Goal: Check status: Check status

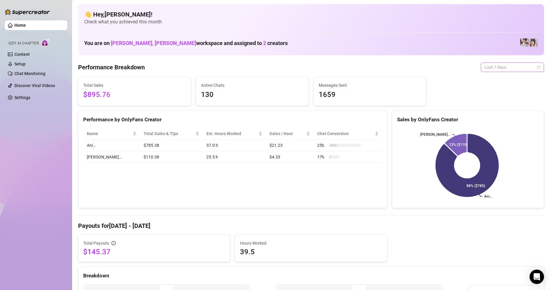
click at [513, 66] on span "Last 7 days" at bounding box center [513, 67] width 56 height 9
click at [492, 118] on div "Custom date" at bounding box center [508, 118] width 54 height 7
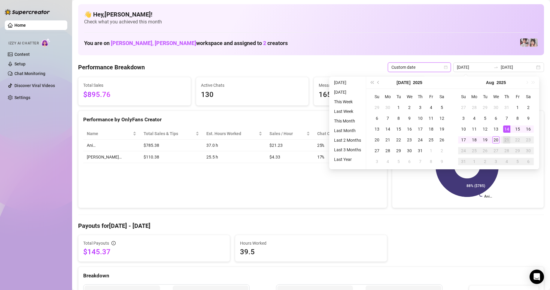
click at [432, 68] on span "Custom date" at bounding box center [420, 67] width 56 height 9
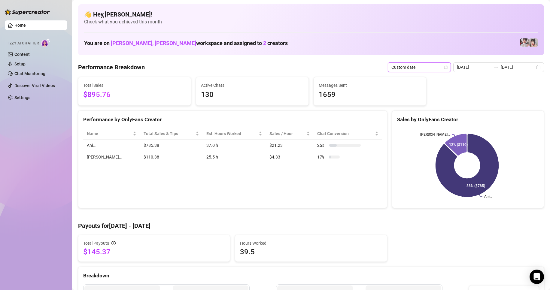
click at [432, 68] on span "Custom date" at bounding box center [420, 67] width 56 height 9
click at [448, 66] on icon "calendar" at bounding box center [446, 67] width 3 height 3
click at [417, 118] on div "Custom date" at bounding box center [421, 118] width 54 height 7
click at [398, 68] on span "Custom date" at bounding box center [420, 67] width 56 height 9
click at [467, 68] on input "[DATE]" at bounding box center [474, 67] width 34 height 7
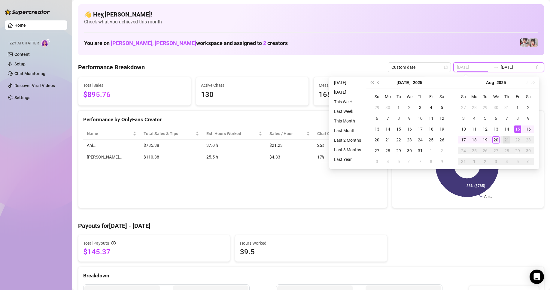
type input "[DATE]"
drag, startPoint x: 519, startPoint y: 129, endPoint x: 510, endPoint y: 115, distance: 17.3
click at [519, 129] on div "15" at bounding box center [517, 129] width 7 height 7
type input "[DATE]"
click at [496, 140] on div "20" at bounding box center [496, 139] width 7 height 7
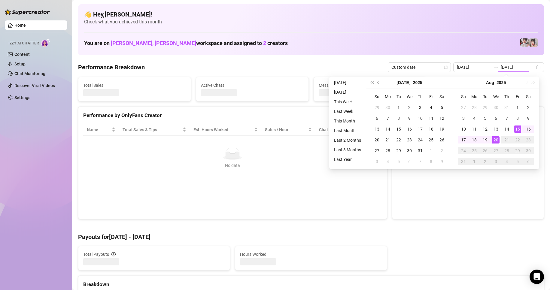
type input "[DATE]"
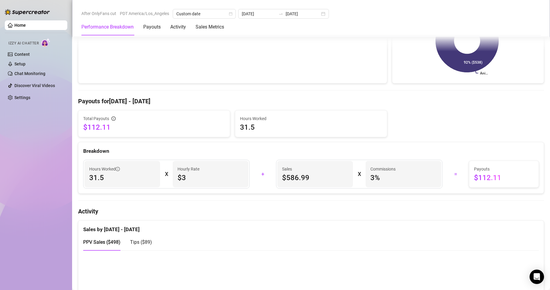
scroll to position [125, 0]
